Goal: Check status: Check status

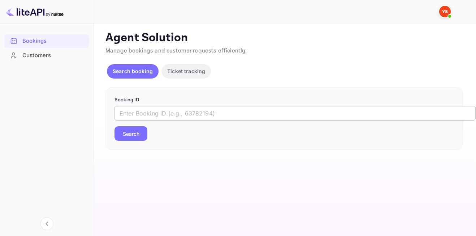
click at [161, 114] on input "text" at bounding box center [296, 113] width 362 height 14
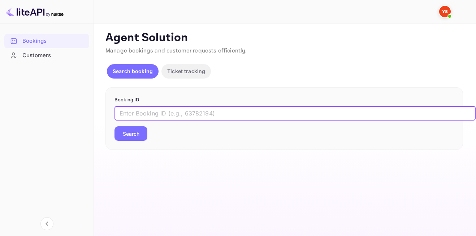
paste input "[EMAIL_ADDRESS][DOMAIN_NAME]"
type input "[EMAIL_ADDRESS][DOMAIN_NAME]"
drag, startPoint x: 235, startPoint y: 112, endPoint x: 87, endPoint y: 108, distance: 148.3
click at [87, 108] on div "Bookings Customers Now you can check your travel website directly from the link…" at bounding box center [238, 118] width 476 height 236
click at [220, 115] on input "text" at bounding box center [296, 113] width 362 height 14
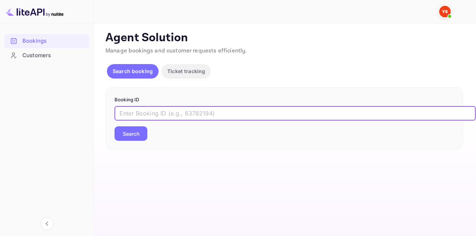
paste input "9543950"
type input "9543950"
click at [121, 134] on button "Search" at bounding box center [131, 133] width 33 height 14
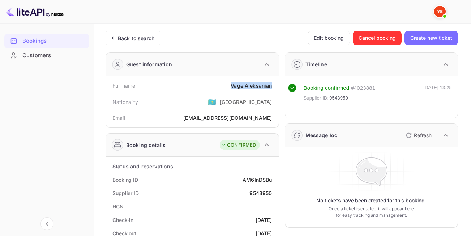
drag, startPoint x: 224, startPoint y: 83, endPoint x: 268, endPoint y: 87, distance: 43.6
click at [272, 89] on div "Full name [PERSON_NAME]" at bounding box center [192, 85] width 167 height 13
copy div "[PERSON_NAME]"
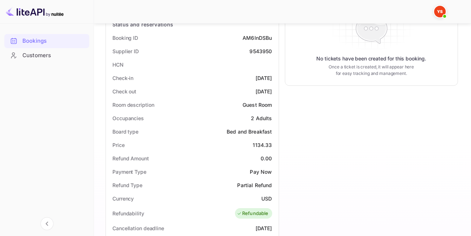
scroll to position [181, 0]
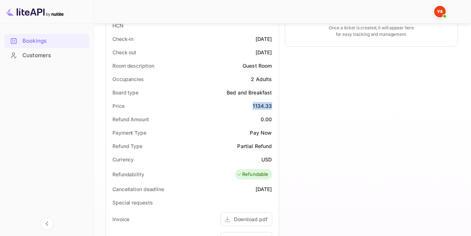
drag, startPoint x: 249, startPoint y: 107, endPoint x: 278, endPoint y: 107, distance: 29.3
click at [278, 107] on div "Status and reservations Booking ID AM6InDSBu Supplier ID 9543950 HCN Check-in […" at bounding box center [192, 182] width 173 height 412
copy div "1134.33"
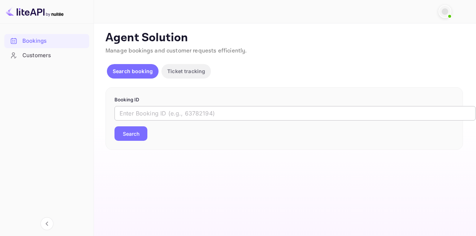
click at [163, 116] on input "text" at bounding box center [296, 113] width 362 height 14
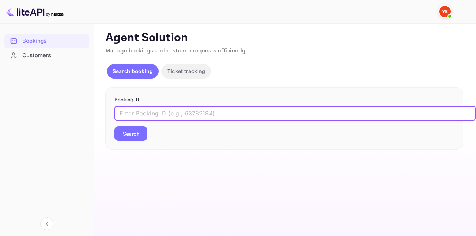
paste input "9371929"
type input "9371929"
click at [138, 135] on button "Search" at bounding box center [131, 133] width 33 height 14
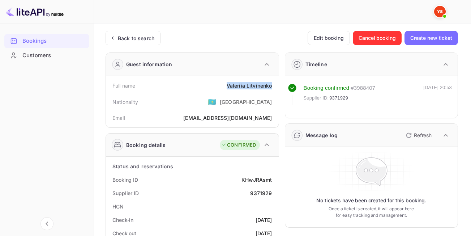
drag, startPoint x: 223, startPoint y: 87, endPoint x: 273, endPoint y: 88, distance: 49.9
click at [273, 88] on div "Full name [PERSON_NAME]" at bounding box center [192, 85] width 167 height 13
copy div "[PERSON_NAME]"
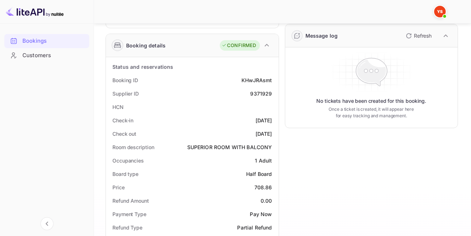
scroll to position [145, 0]
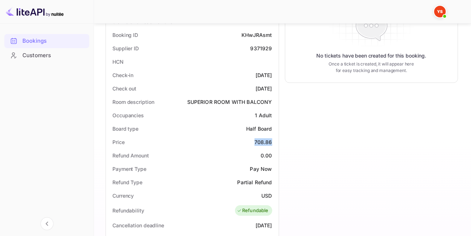
drag, startPoint x: 250, startPoint y: 142, endPoint x: 272, endPoint y: 142, distance: 21.3
click at [272, 142] on div "Price 708.86" at bounding box center [192, 141] width 167 height 13
copy div "708.86"
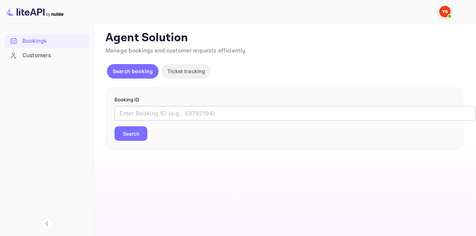
click at [222, 108] on input "text" at bounding box center [296, 113] width 362 height 14
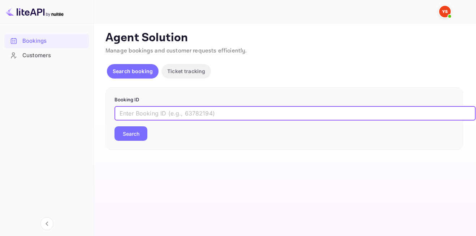
paste input "9544284"
type input "9544284"
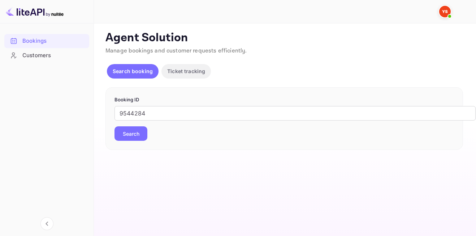
click at [123, 134] on button "Search" at bounding box center [131, 133] width 33 height 14
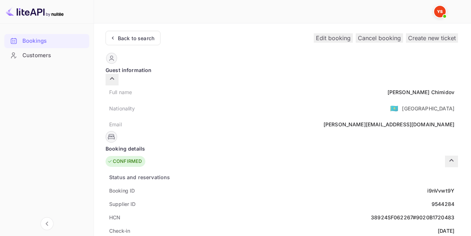
scroll to position [36, 0]
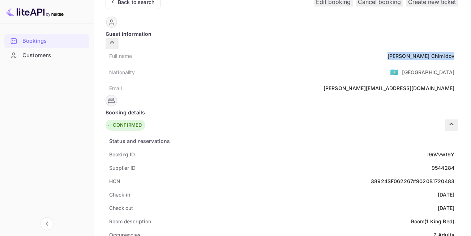
drag, startPoint x: 216, startPoint y: 47, endPoint x: 273, endPoint y: 51, distance: 57.2
click at [273, 51] on div "Full name Andrei Chimidov" at bounding box center [282, 55] width 352 height 13
copy div "Andrei Chimidov"
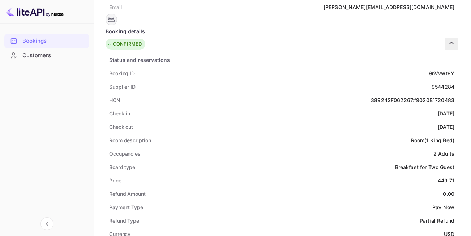
scroll to position [181, 0]
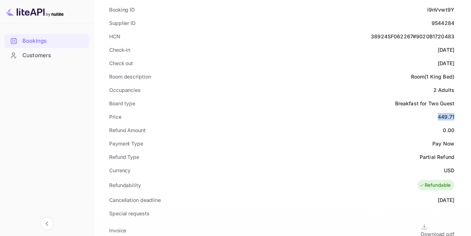
drag, startPoint x: 248, startPoint y: 107, endPoint x: 274, endPoint y: 107, distance: 26.0
click at [274, 110] on div "Price 449.71" at bounding box center [282, 116] width 352 height 13
copy div "449.71"
